Goal: Transaction & Acquisition: Book appointment/travel/reservation

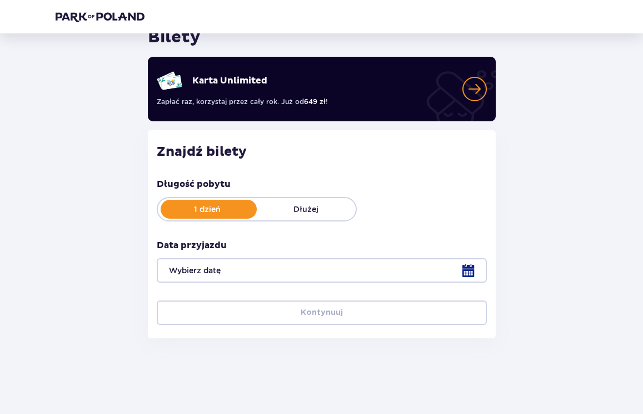
scroll to position [51, 0]
click at [458, 273] on div at bounding box center [322, 270] width 330 height 24
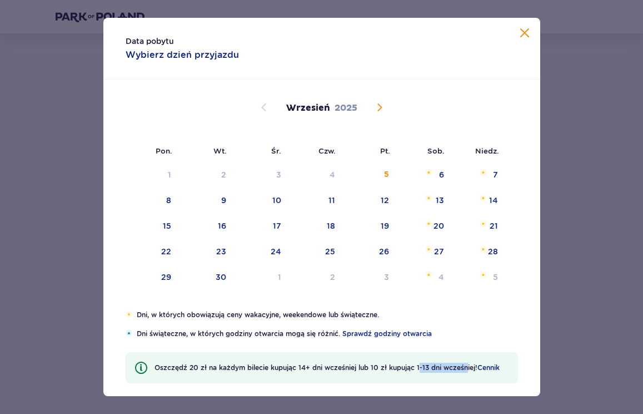
drag, startPoint x: 420, startPoint y: 371, endPoint x: 467, endPoint y: 366, distance: 47.0
click at [467, 366] on p "Oszczędź 20 zł na każdym bilecie kupując 14+ dni wcześniej lub 10 zł kupując 1-…" at bounding box center [327, 367] width 345 height 10
click at [467, 367] on p "Oszczędź 20 zł na każdym bilecie kupując 14+ dni wcześniej lub 10 zł kupując 1-…" at bounding box center [327, 367] width 345 height 10
click at [444, 367] on p "Oszczędź 20 zł na każdym bilecie kupując 14+ dni wcześniej lub 10 zł kupując 1-…" at bounding box center [327, 367] width 345 height 10
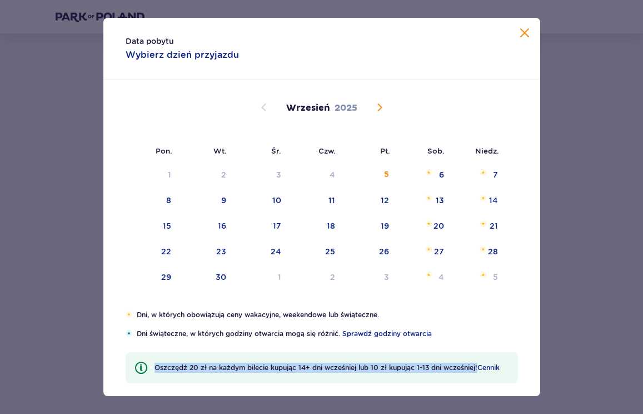
click at [444, 367] on p "Oszczędź 20 zł na każdym bilecie kupując 14+ dni wcześniej lub 10 zł kupując 1-…" at bounding box center [327, 367] width 345 height 10
click at [434, 367] on p "Oszczędź 20 zł na każdym bilecie kupując 14+ dni wcześniej lub 10 zł kupując 1-…" at bounding box center [327, 367] width 345 height 10
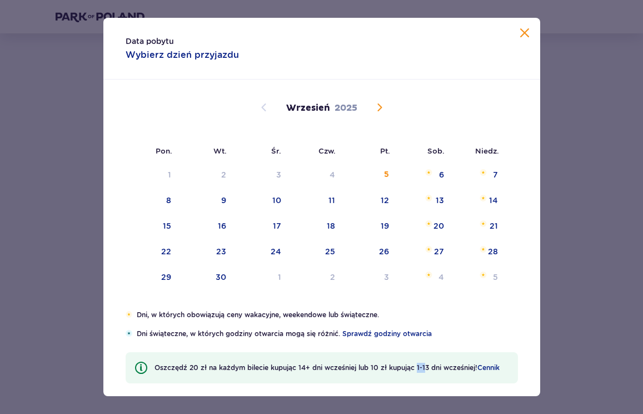
drag, startPoint x: 426, startPoint y: 370, endPoint x: 416, endPoint y: 371, distance: 10.0
click at [416, 371] on p "Oszczędź 20 zł na każdym bilecie kupując 14+ dni wcześniej lub 10 zł kupując 1-…" at bounding box center [327, 367] width 345 height 10
drag, startPoint x: 445, startPoint y: 369, endPoint x: 393, endPoint y: 373, distance: 51.9
click at [392, 374] on div "Oszczędź 20 zł na każdym bilecie kupując 14+ dni wcześniej lub 10 zł kupując 1-…" at bounding box center [322, 367] width 392 height 31
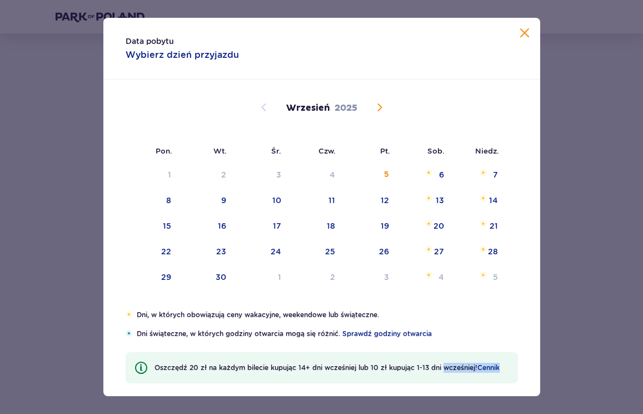
click at [393, 373] on div "Oszczędź 20 zł na każdym bilecie kupując 14+ dni wcześniej lub 10 zł kupując 1-…" at bounding box center [322, 367] width 392 height 31
click at [492, 198] on div "14" at bounding box center [493, 200] width 9 height 11
type input "[DATE]"
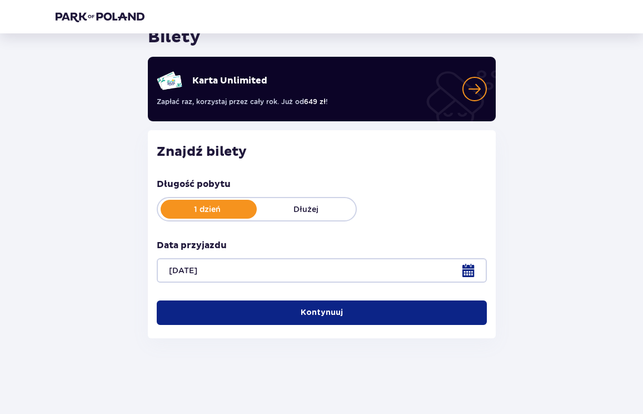
click at [350, 310] on button "Kontynuuj" at bounding box center [322, 312] width 330 height 24
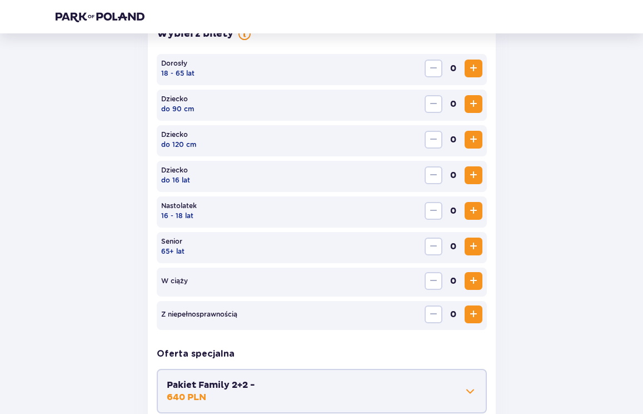
scroll to position [342, 0]
click at [475, 73] on span "Increase" at bounding box center [473, 67] width 13 height 13
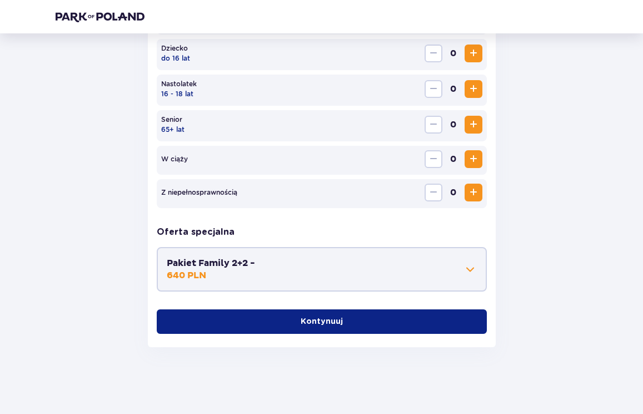
scroll to position [464, 0]
click at [328, 316] on p "Kontynuuj" at bounding box center [322, 321] width 42 height 11
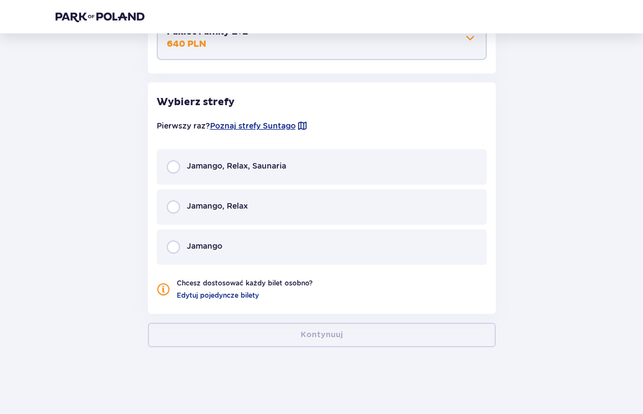
click at [284, 166] on p "Jamango, Relax, Saunaria" at bounding box center [236, 165] width 99 height 11
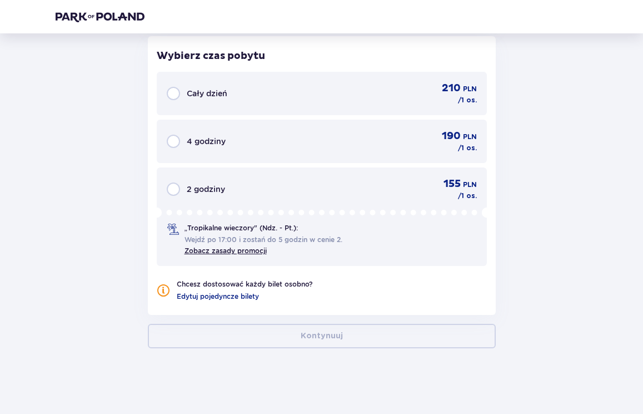
scroll to position [982, 0]
click at [313, 97] on div "Cały dzień 210 PLN / 1 os." at bounding box center [322, 92] width 310 height 23
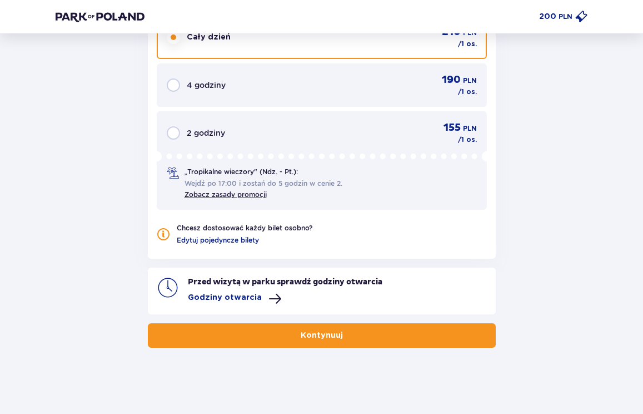
scroll to position [1038, 0]
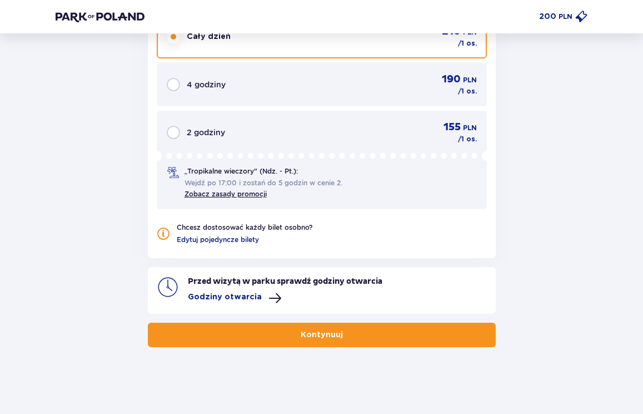
click at [299, 327] on button "Kontynuuj" at bounding box center [322, 334] width 348 height 24
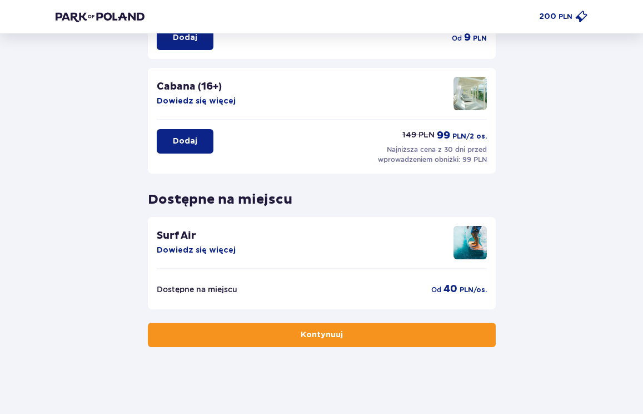
click at [310, 346] on button "Kontynuuj" at bounding box center [322, 334] width 348 height 24
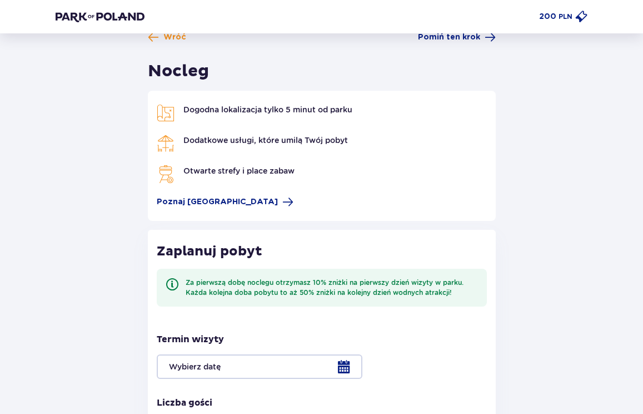
scroll to position [83, 0]
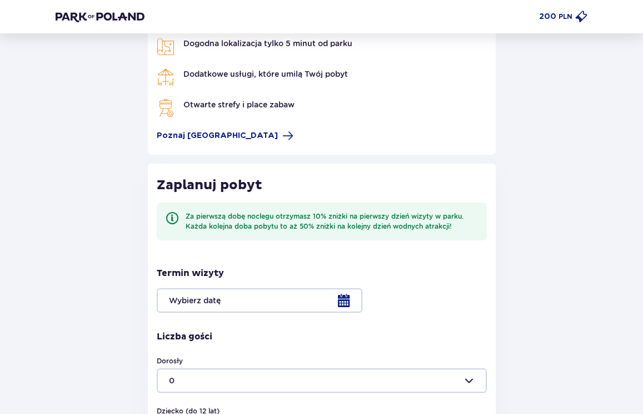
click at [340, 302] on div at bounding box center [322, 300] width 330 height 24
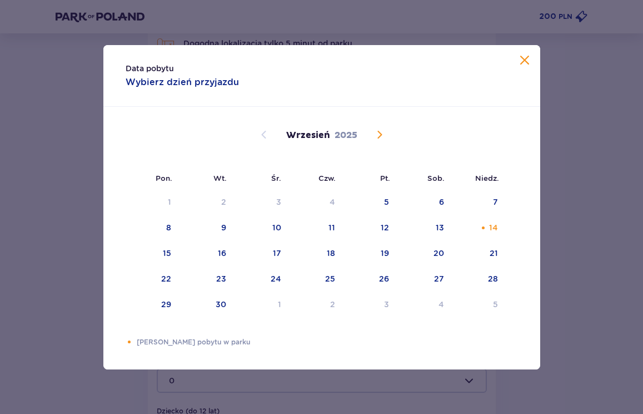
click at [520, 69] on div "Data pobytu Wybierz dzień przyjazdu" at bounding box center [321, 76] width 437 height 62
